Goal: Task Accomplishment & Management: Manage account settings

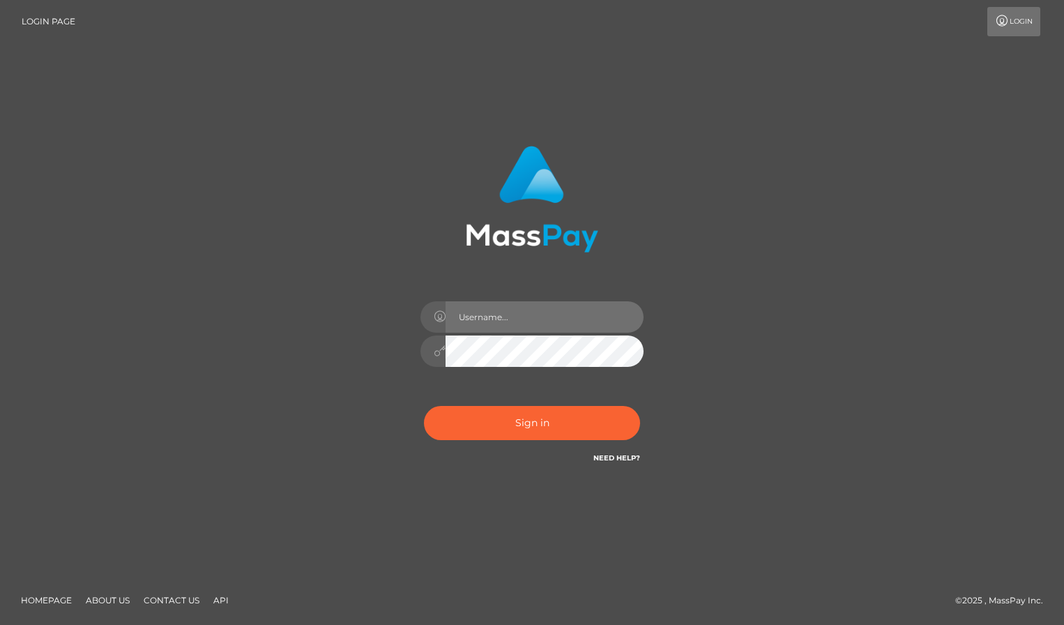
drag, startPoint x: 504, startPoint y: 329, endPoint x: 510, endPoint y: 324, distance: 7.4
click at [505, 328] on input "text" at bounding box center [544, 316] width 198 height 31
type input "[PERSON_NAME][EMAIL_ADDRESS][PERSON_NAME][DOMAIN_NAME]"
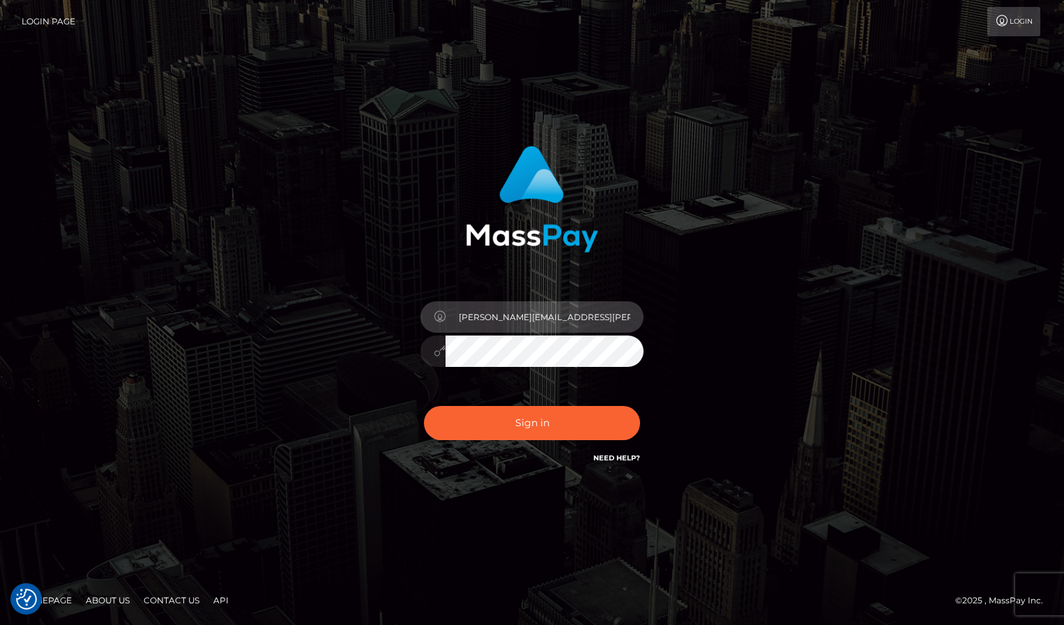
checkbox input "true"
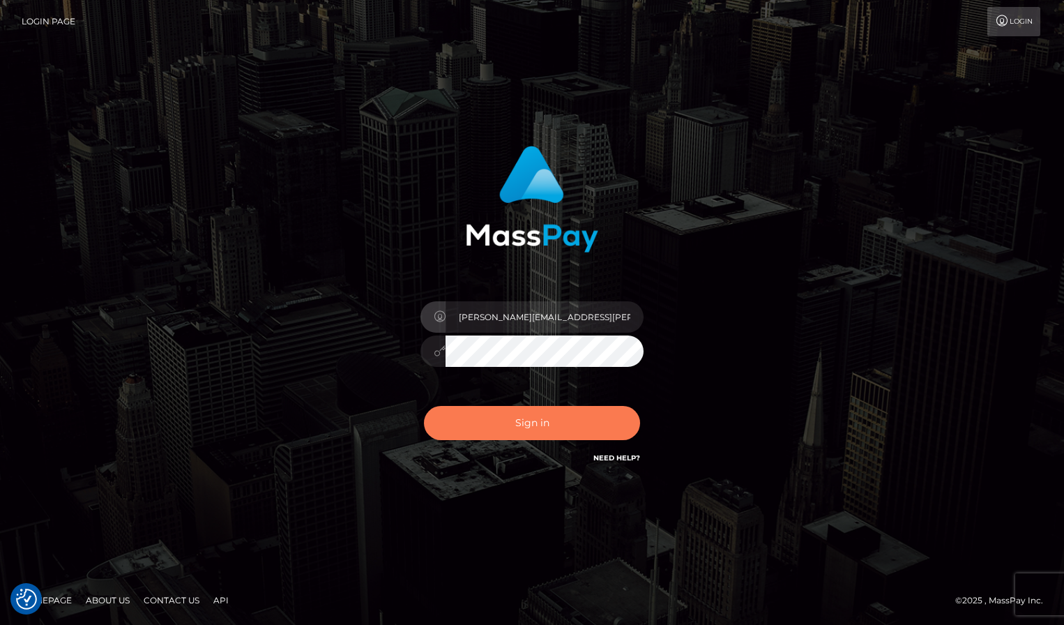
click at [530, 417] on button "Sign in" at bounding box center [532, 423] width 216 height 34
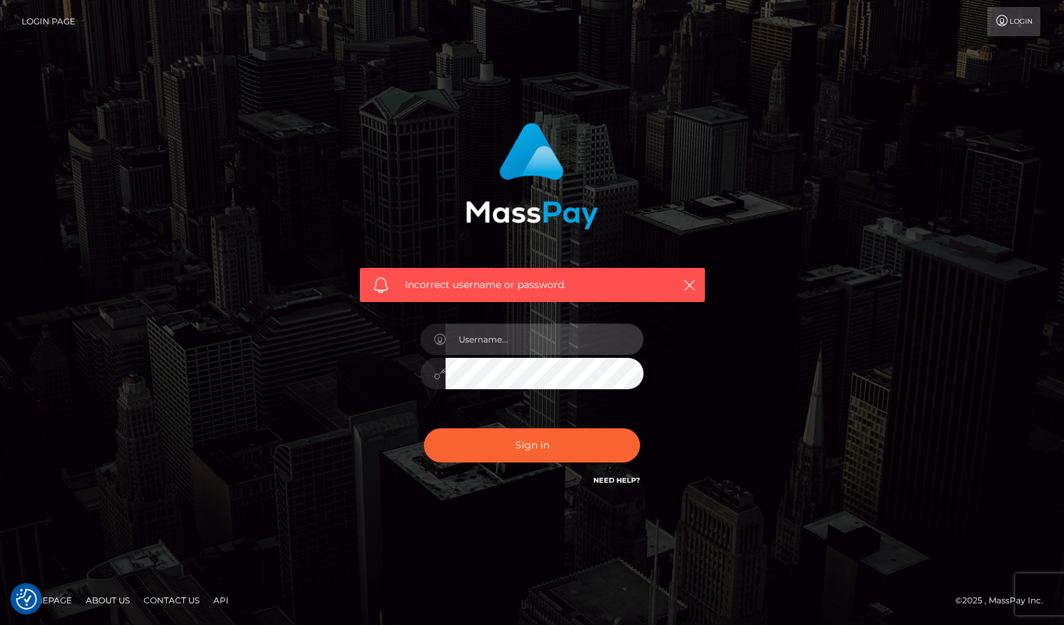
type input "[PERSON_NAME][EMAIL_ADDRESS][PERSON_NAME][DOMAIN_NAME]"
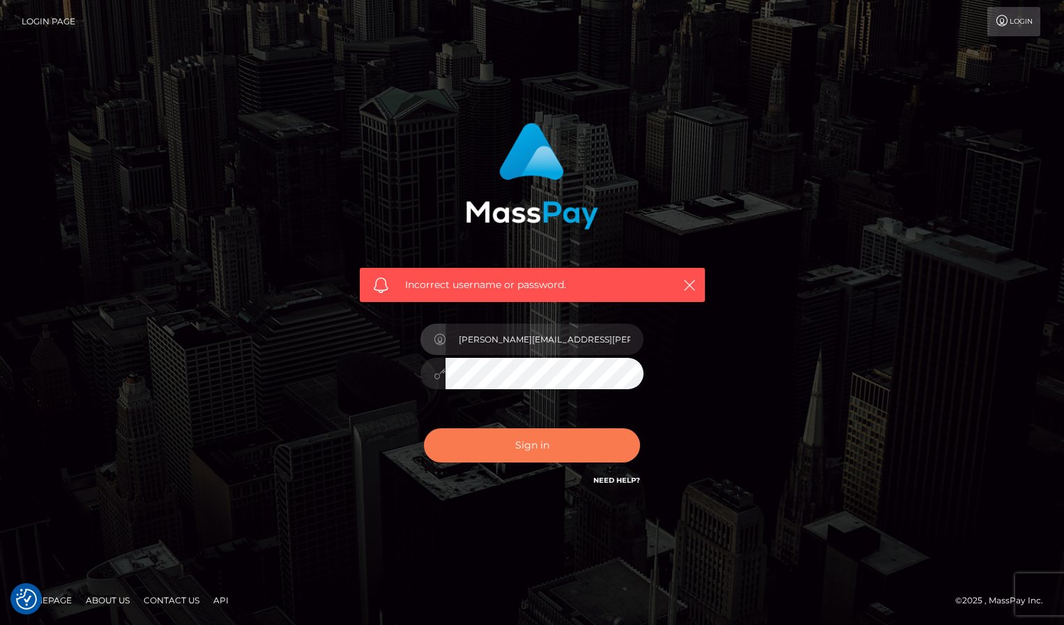
click at [548, 436] on button "Sign in" at bounding box center [532, 445] width 216 height 34
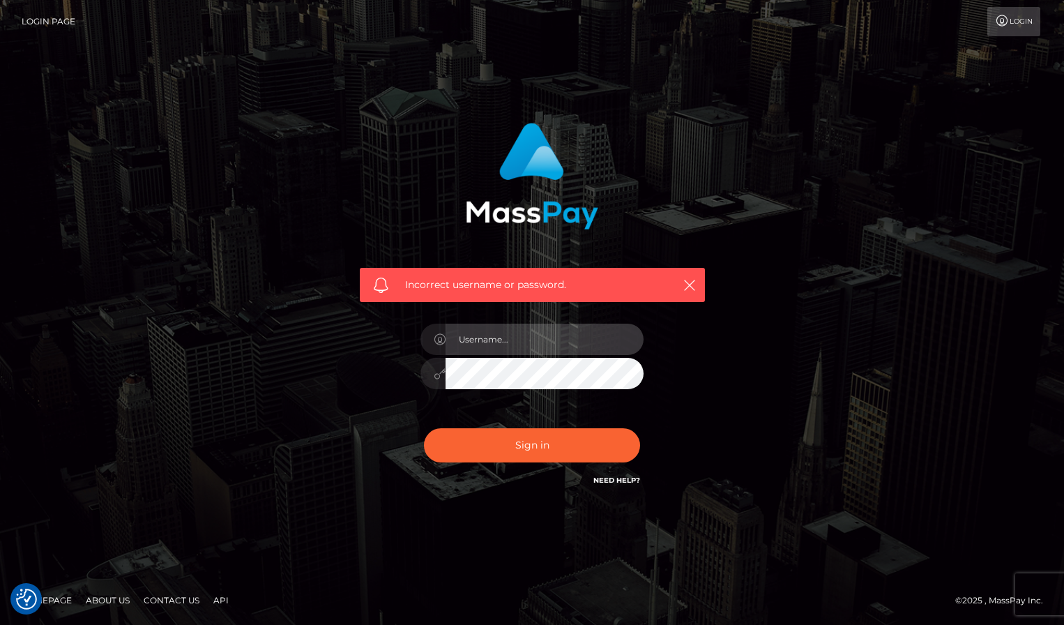
type input "[PERSON_NAME][EMAIL_ADDRESS][PERSON_NAME][DOMAIN_NAME]"
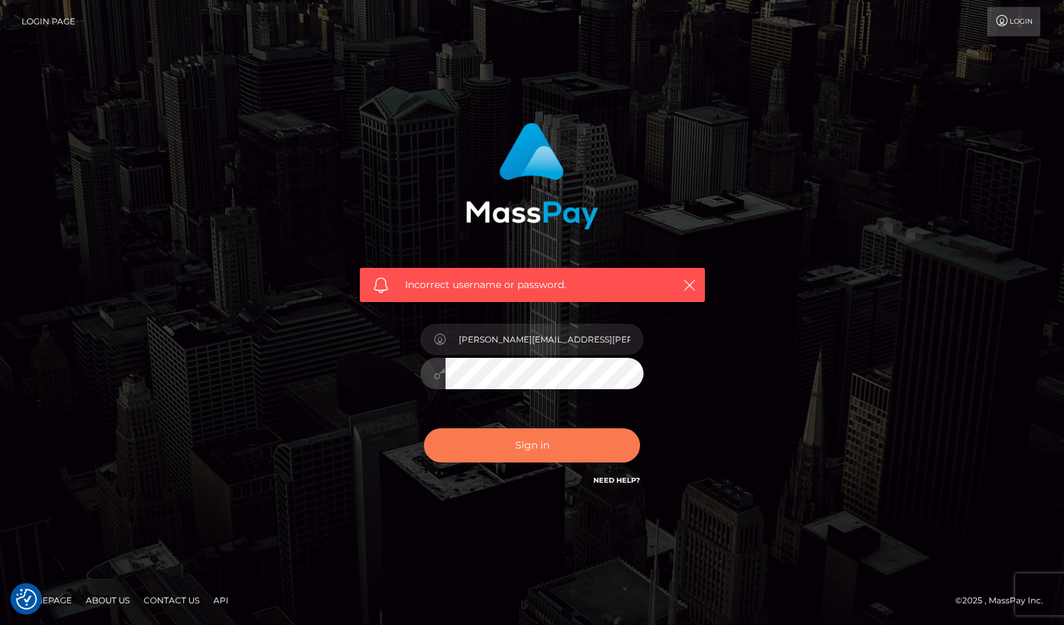
click at [538, 445] on button "Sign in" at bounding box center [532, 445] width 216 height 34
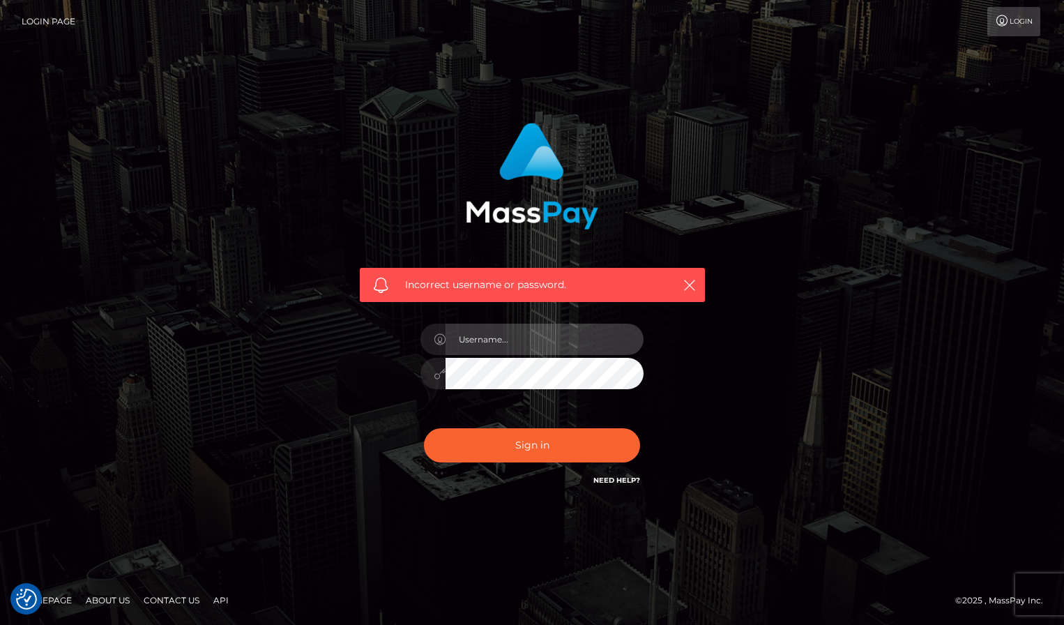
type input "[PERSON_NAME][EMAIL_ADDRESS][PERSON_NAME][DOMAIN_NAME]"
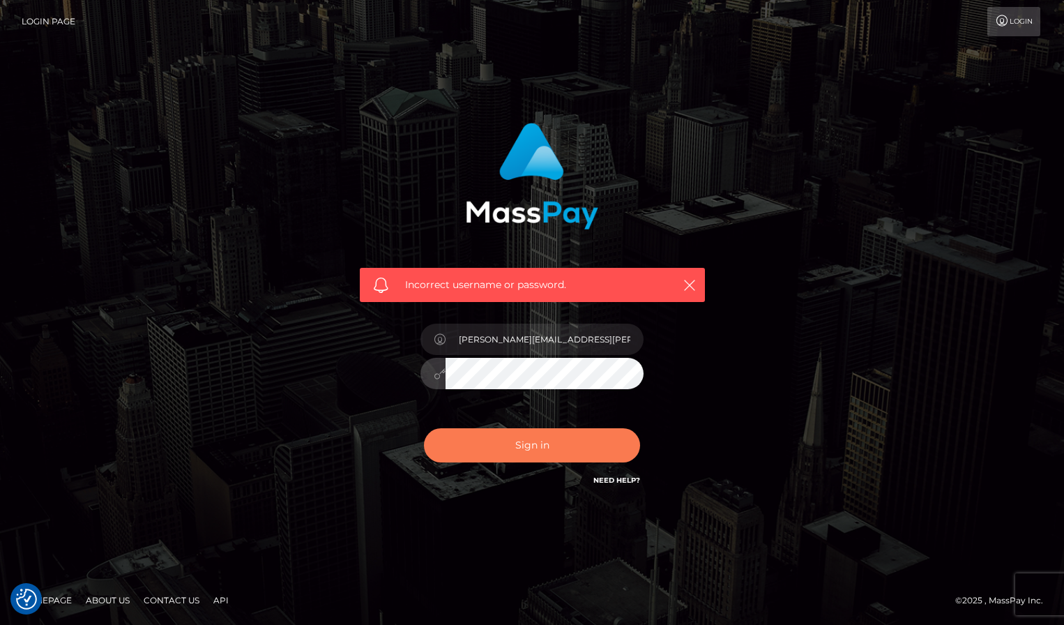
click at [529, 449] on button "Sign in" at bounding box center [532, 445] width 216 height 34
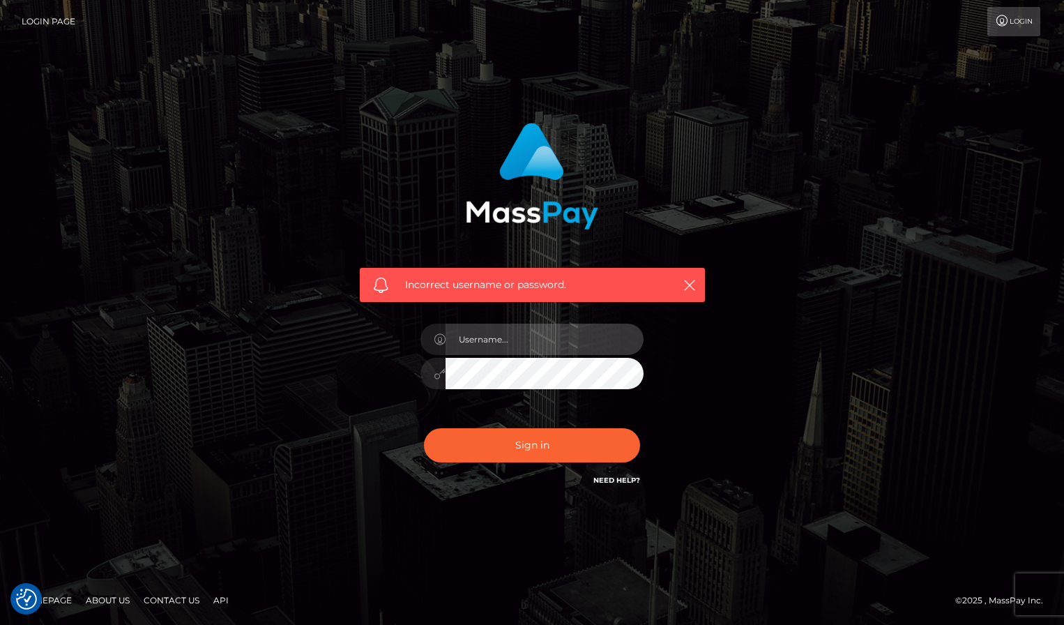
type input "[PERSON_NAME][EMAIL_ADDRESS][PERSON_NAME][DOMAIN_NAME]"
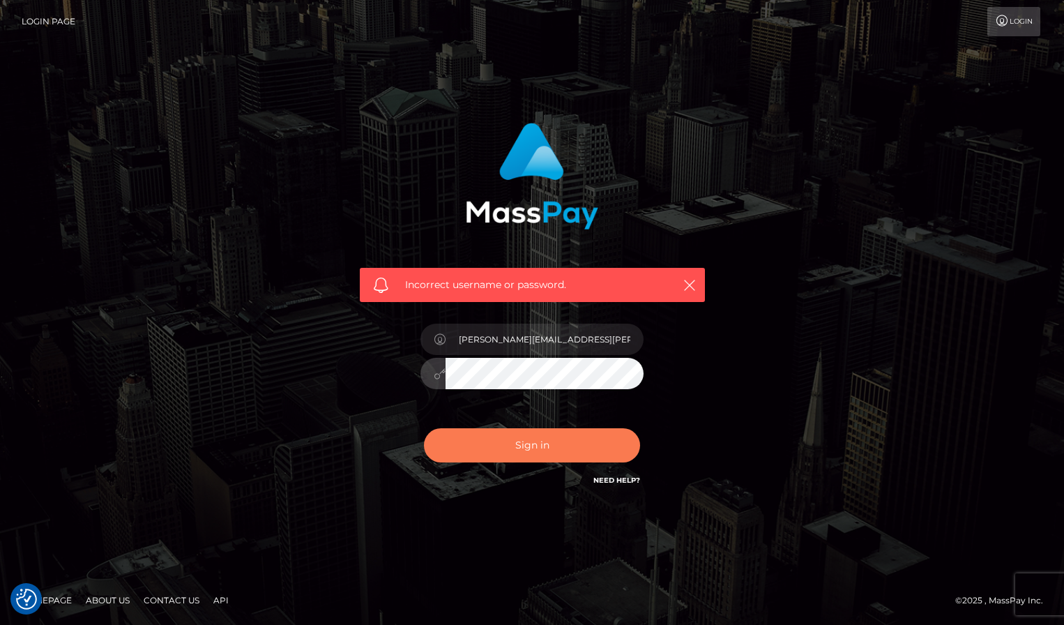
click at [541, 450] on button "Sign in" at bounding box center [532, 445] width 216 height 34
type input "[PERSON_NAME][EMAIL_ADDRESS][PERSON_NAME][DOMAIN_NAME]"
click at [528, 443] on button "Sign in" at bounding box center [532, 445] width 216 height 34
click at [534, 441] on button "Sign in" at bounding box center [532, 445] width 216 height 34
type input "[PERSON_NAME][EMAIL_ADDRESS][PERSON_NAME][DOMAIN_NAME]"
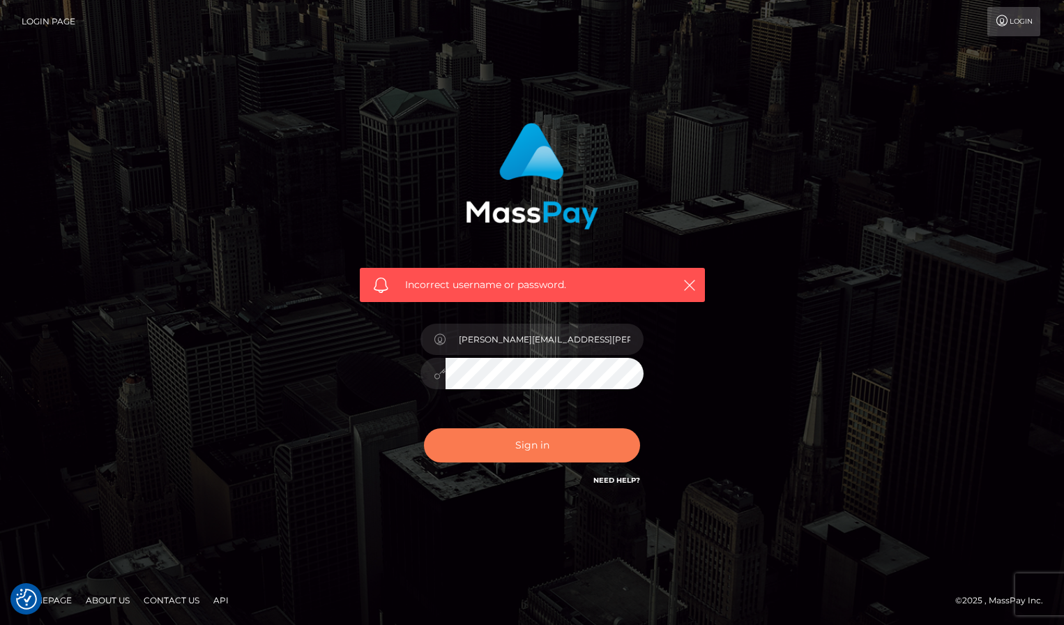
click at [521, 454] on button "Sign in" at bounding box center [532, 445] width 216 height 34
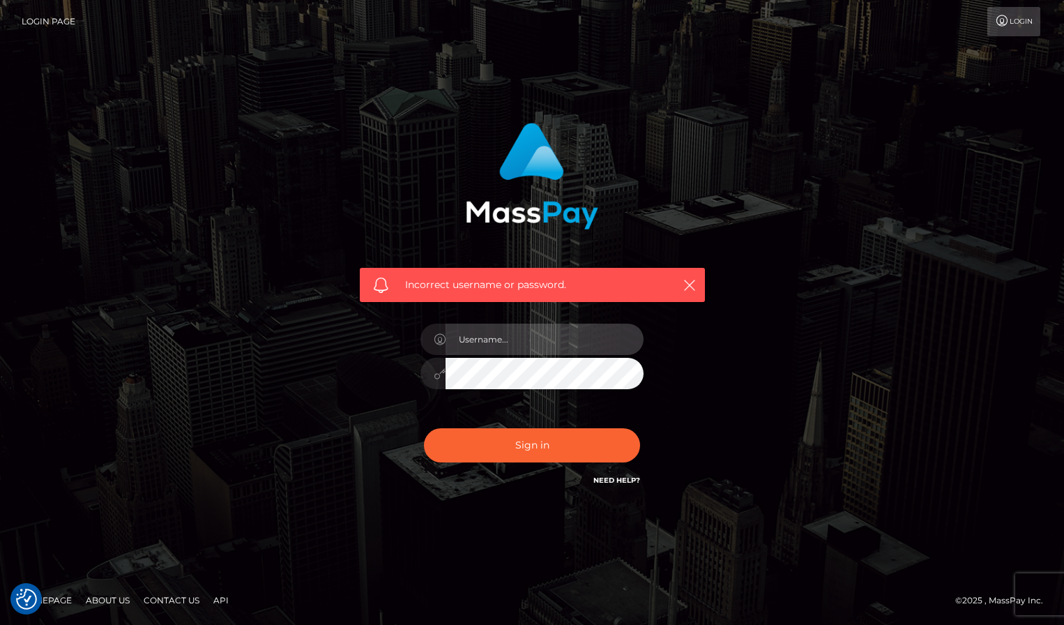
type input "[PERSON_NAME][EMAIL_ADDRESS][PERSON_NAME][DOMAIN_NAME]"
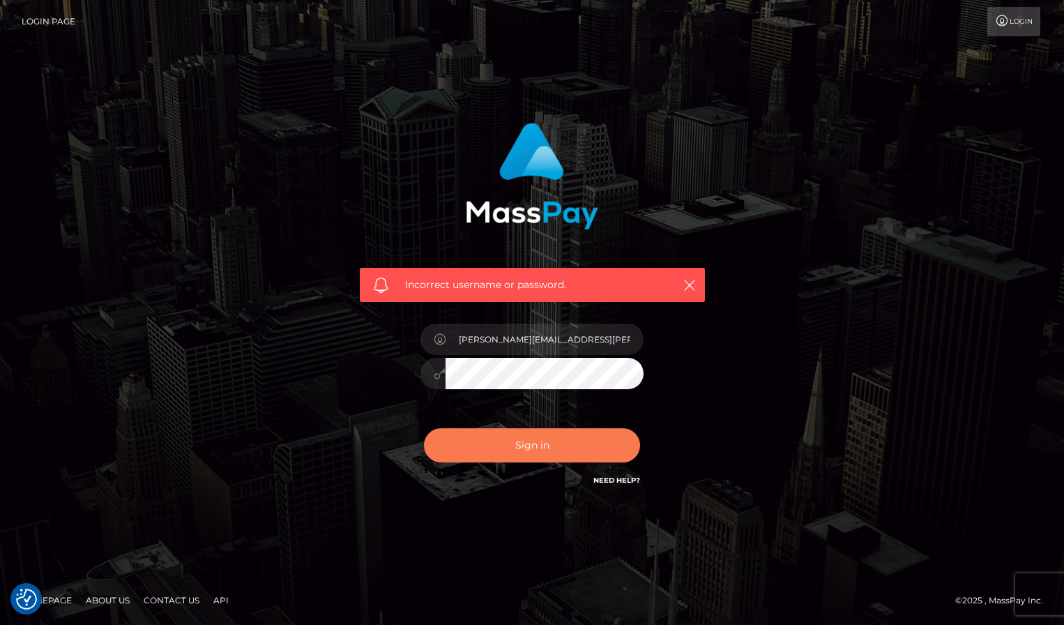
click at [536, 440] on button "Sign in" at bounding box center [532, 445] width 216 height 34
type input "[PERSON_NAME][EMAIL_ADDRESS][PERSON_NAME][DOMAIN_NAME]"
click at [511, 447] on button "Sign in" at bounding box center [532, 445] width 216 height 34
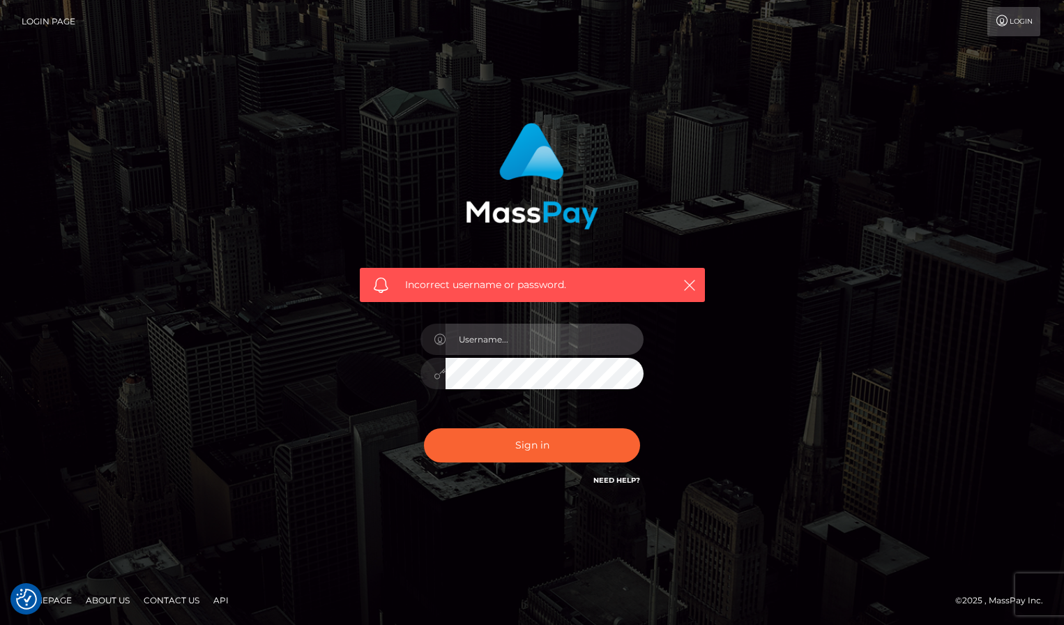
type input "[PERSON_NAME][EMAIL_ADDRESS][PERSON_NAME][DOMAIN_NAME]"
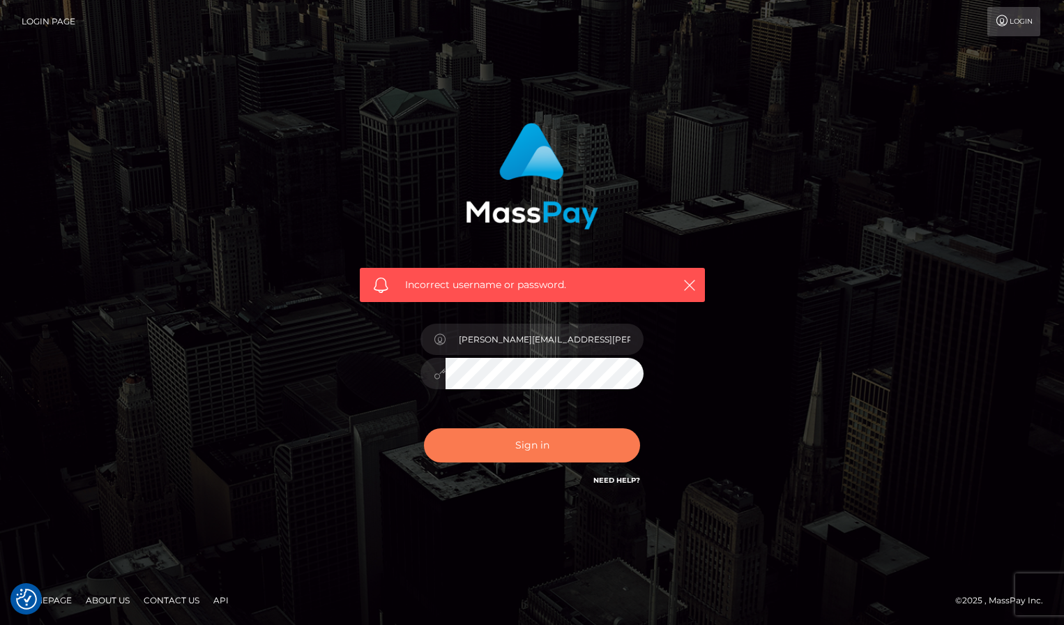
click at [539, 439] on button "Sign in" at bounding box center [532, 445] width 216 height 34
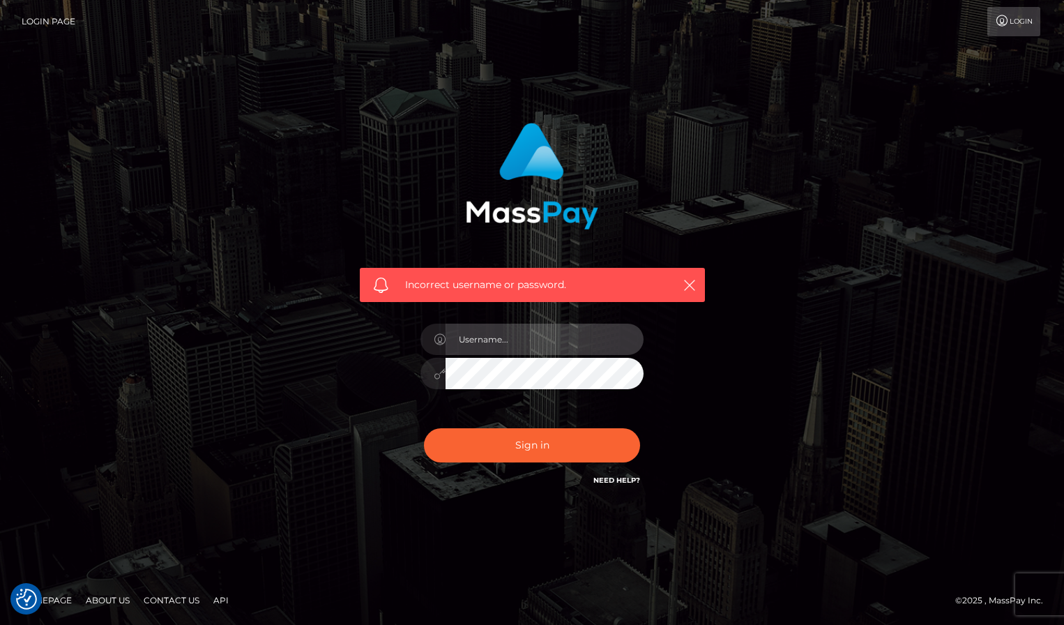
type input "[PERSON_NAME][EMAIL_ADDRESS][PERSON_NAME][DOMAIN_NAME]"
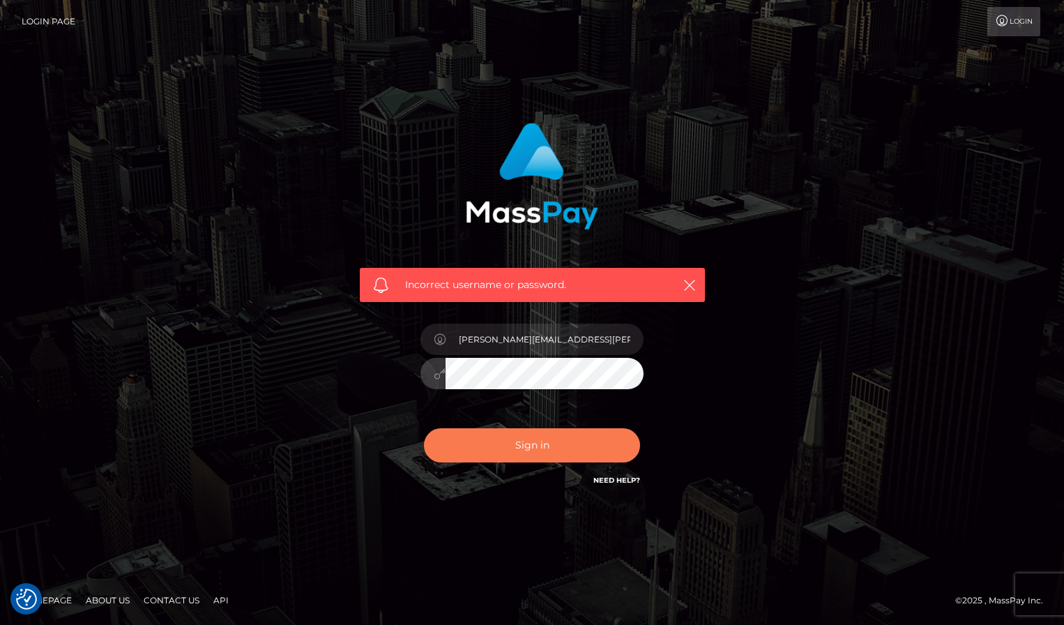
click at [566, 443] on button "Sign in" at bounding box center [532, 445] width 216 height 34
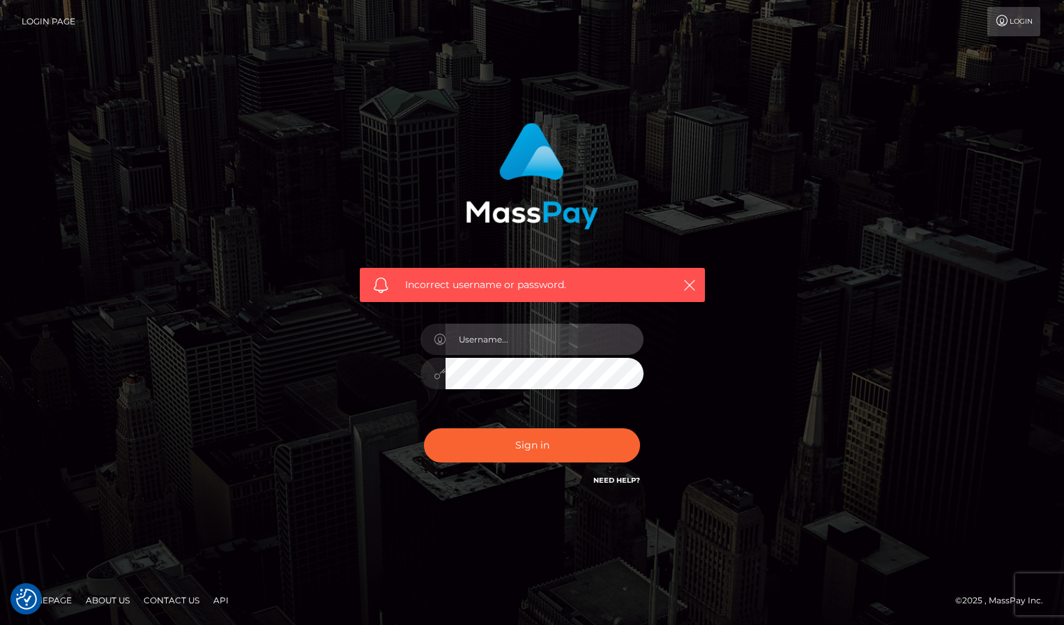
type input "[PERSON_NAME][EMAIL_ADDRESS][PERSON_NAME][DOMAIN_NAME]"
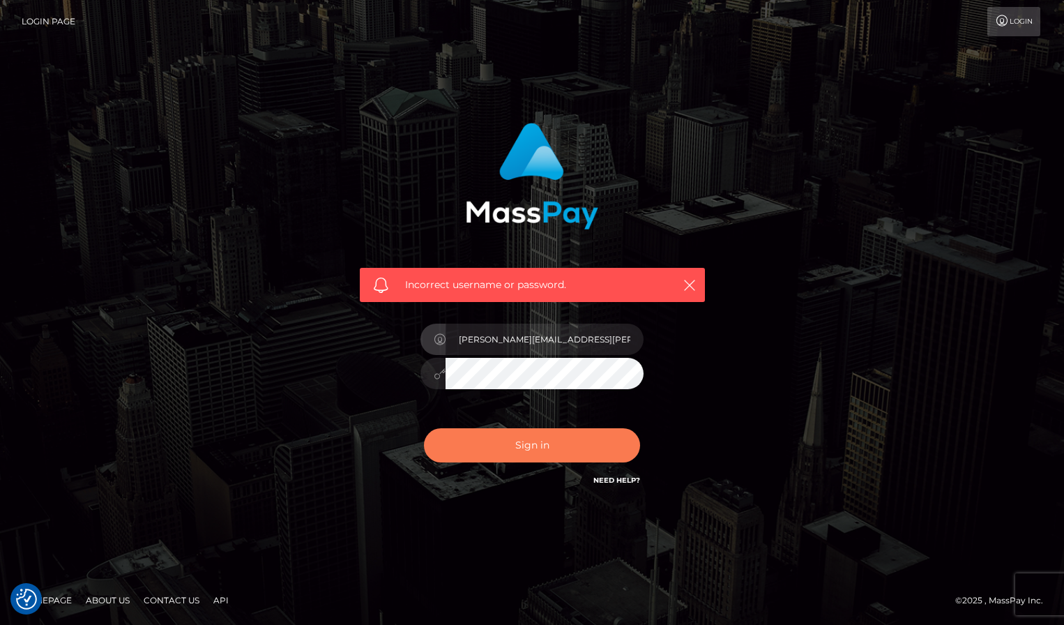
click at [553, 445] on button "Sign in" at bounding box center [532, 445] width 216 height 34
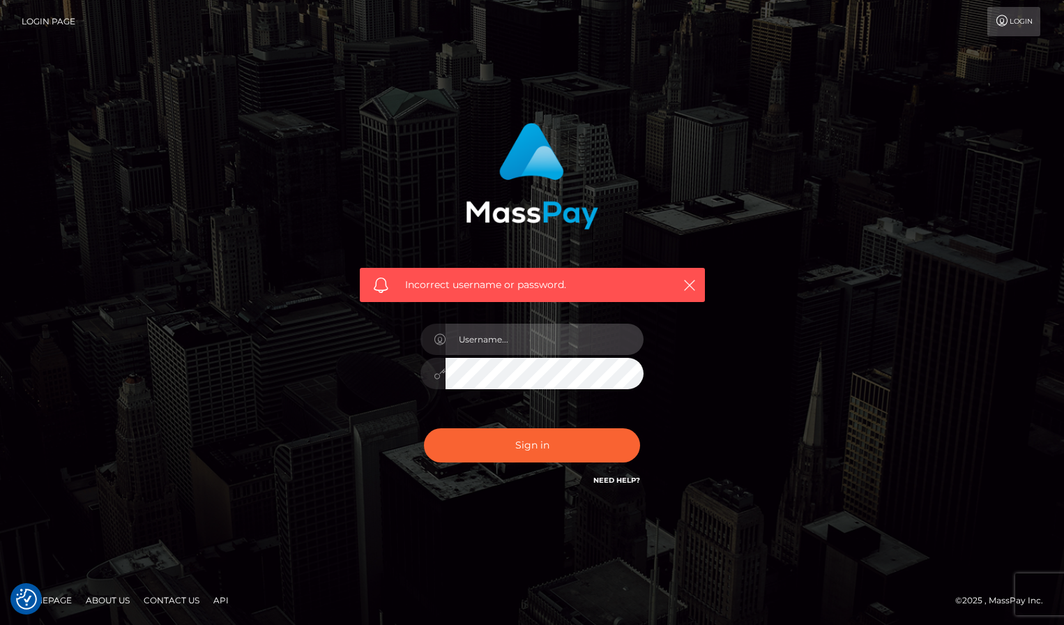
type input "[PERSON_NAME][EMAIL_ADDRESS][PERSON_NAME][DOMAIN_NAME]"
